Goal: Information Seeking & Learning: Learn about a topic

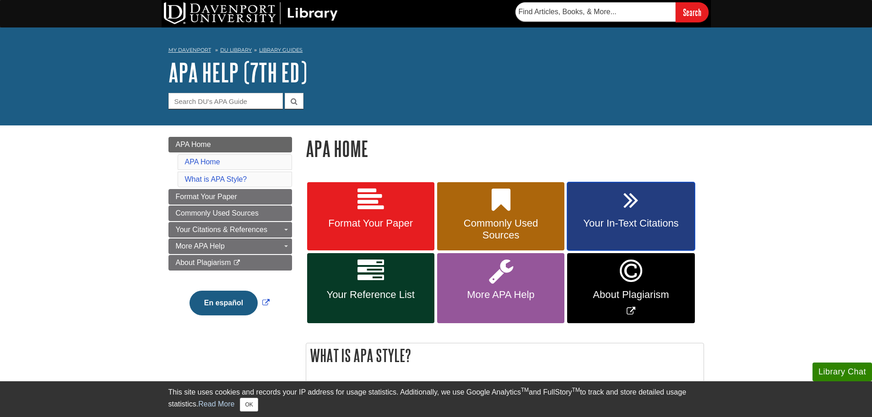
click at [619, 220] on span "Your In-Text Citations" at bounding box center [630, 223] width 113 height 12
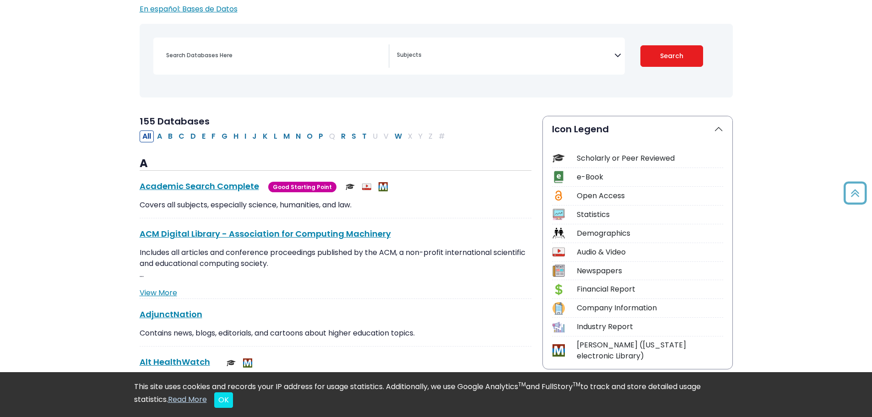
scroll to position [116, 0]
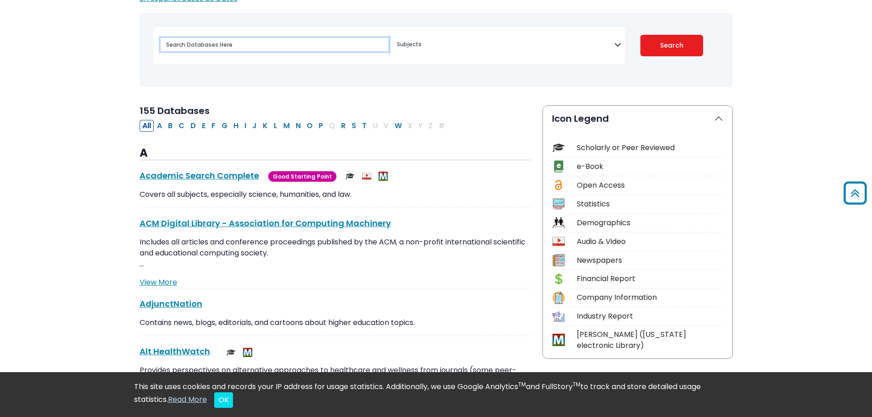
click at [189, 45] on input "Search database by title or keyword" at bounding box center [275, 44] width 228 height 13
click at [415, 45] on textarea "Search" at bounding box center [505, 45] width 217 height 7
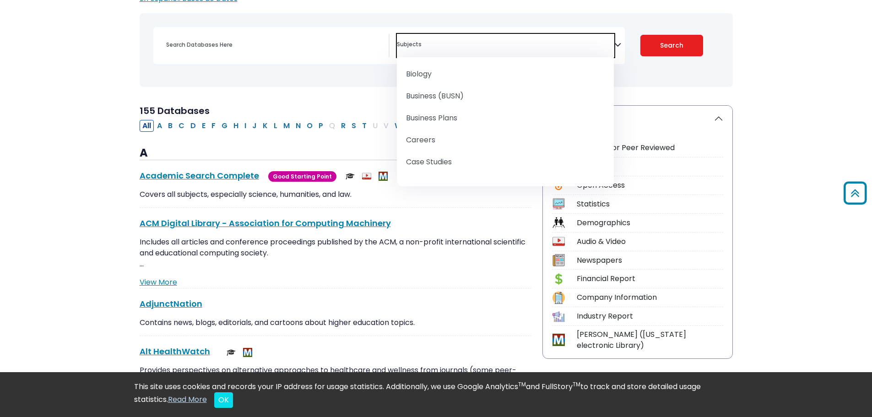
scroll to position [128, 0]
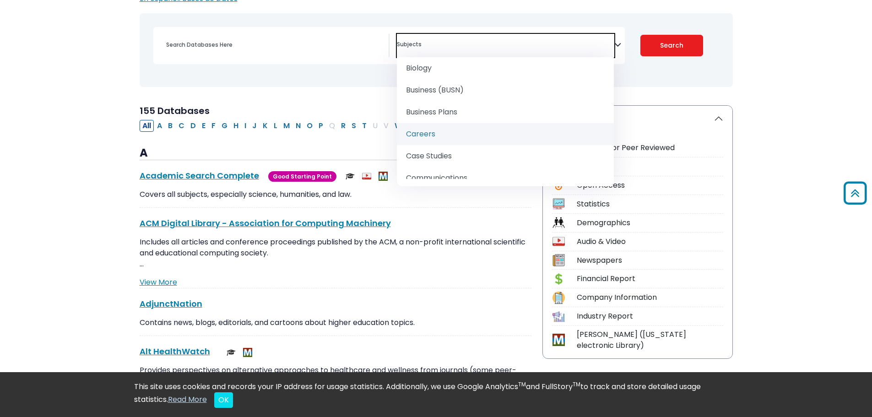
select select "219042"
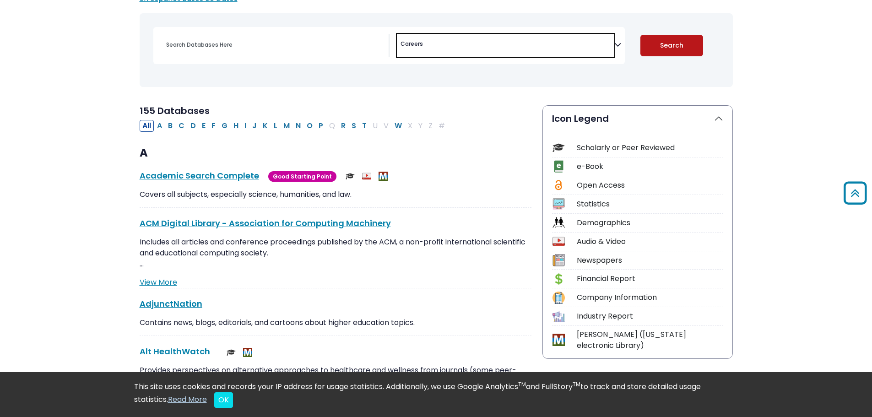
click at [668, 46] on button "Search" at bounding box center [671, 46] width 63 height 22
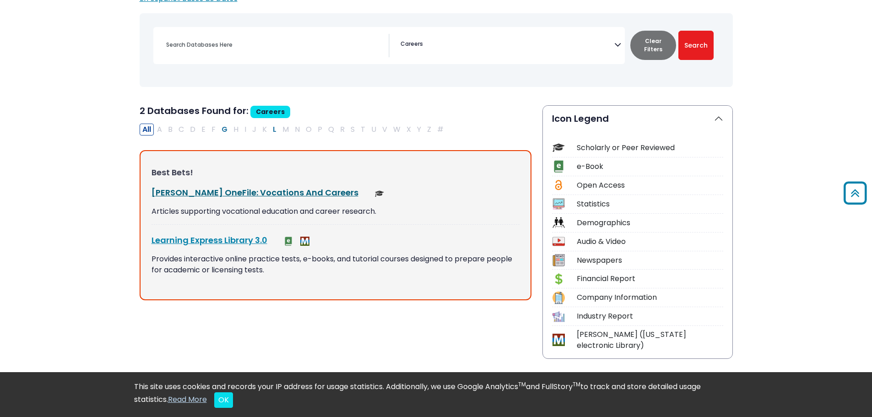
click at [209, 196] on link "[PERSON_NAME] OneFile: Vocations And Careers This link opens in a new window" at bounding box center [254, 192] width 207 height 11
click at [600, 203] on div "Statistics" at bounding box center [650, 204] width 146 height 11
click at [223, 239] on link "Learning Express Library 3.0 This link opens in a new window" at bounding box center [209, 239] width 116 height 11
